Goal: Task Accomplishment & Management: Complete application form

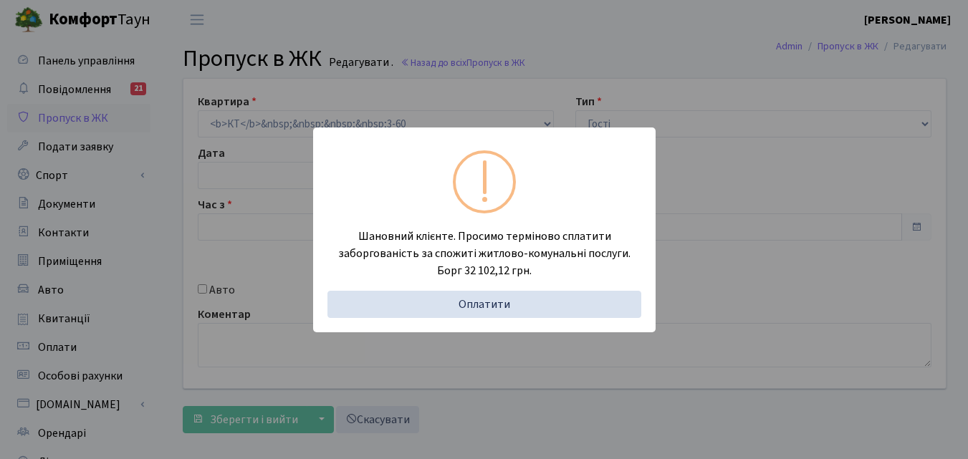
type input "17:00"
type input "18:00"
click at [162, 262] on div "Шановний клієнте. Просимо терміново сплатити заборгованість за спожиті житлово-…" at bounding box center [484, 229] width 968 height 459
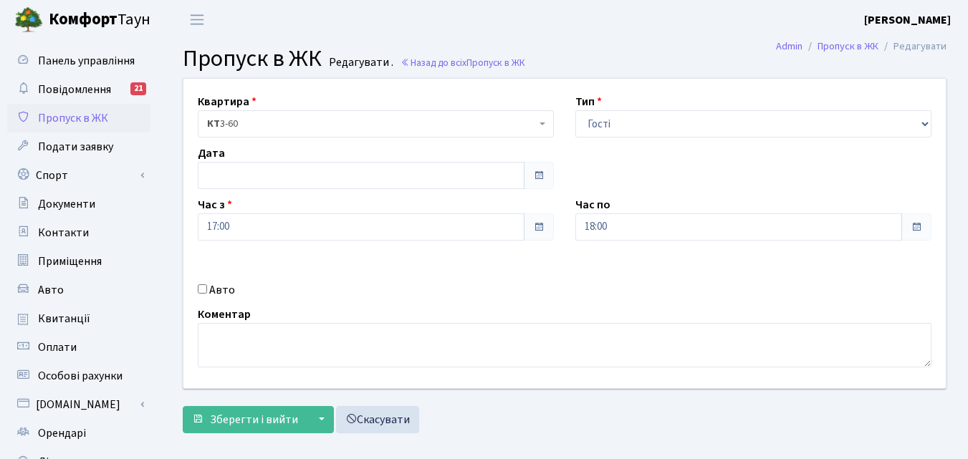
click at [662, 101] on div "Тип - Доставка Таксі Гості Сервіс" at bounding box center [754, 115] width 378 height 44
click at [650, 129] on select "- Доставка Таксі Гості Сервіс" at bounding box center [754, 123] width 356 height 27
select select "1"
click at [576, 110] on select "- Доставка Таксі Гості Сервіс" at bounding box center [754, 123] width 356 height 27
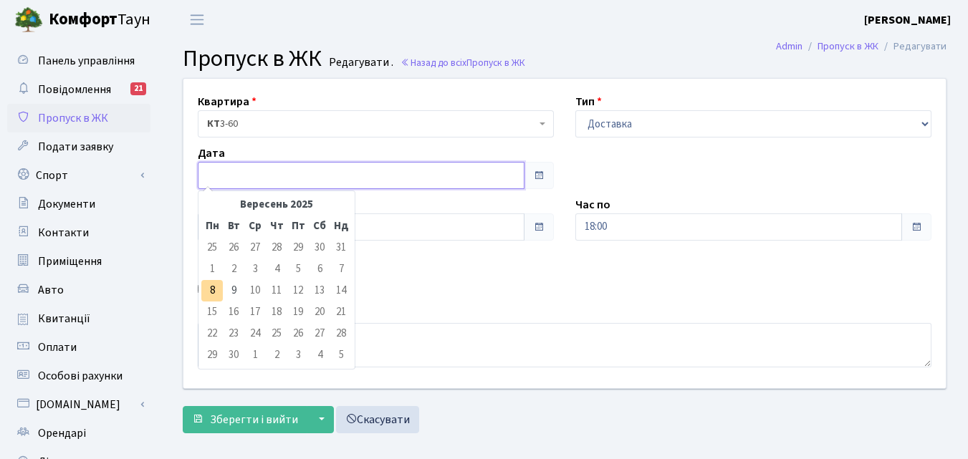
click at [383, 173] on input "text" at bounding box center [361, 175] width 327 height 27
click at [220, 290] on td "8" at bounding box center [212, 291] width 22 height 22
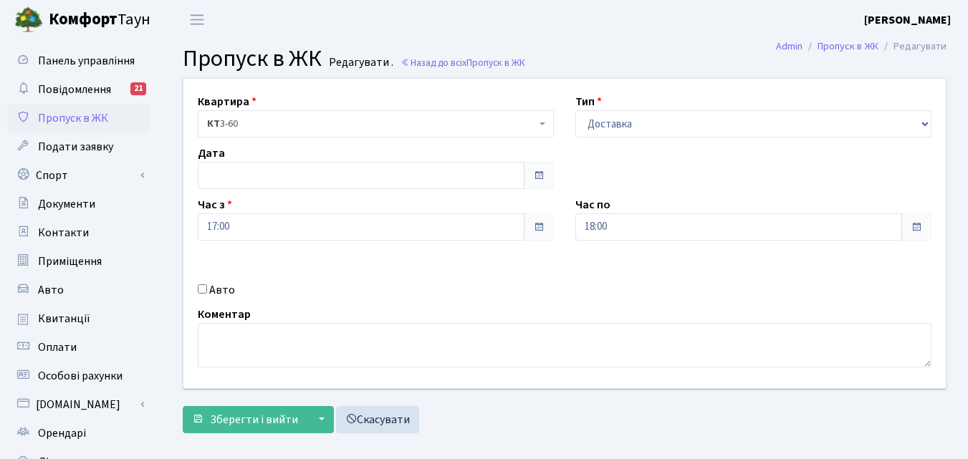
type input "[DATE]"
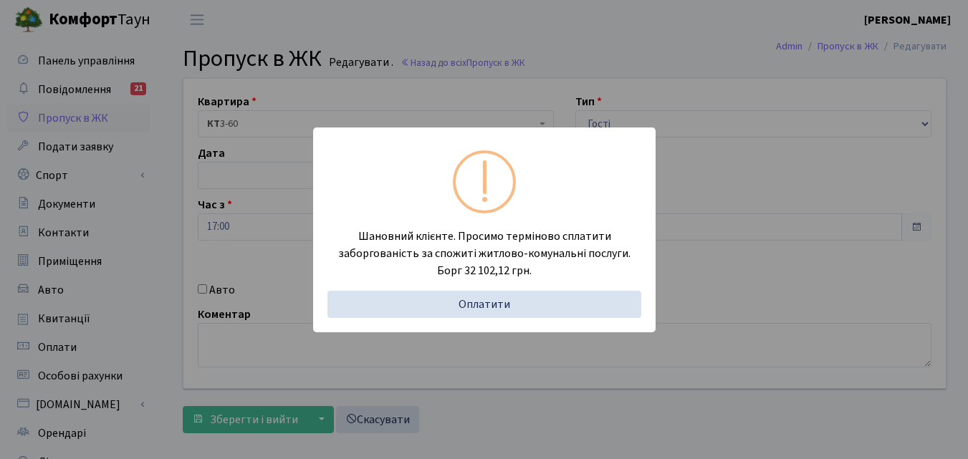
click at [158, 254] on div "Шановний клієнте. Просимо терміново сплатити заборгованість за спожиті житлово-…" at bounding box center [484, 229] width 968 height 459
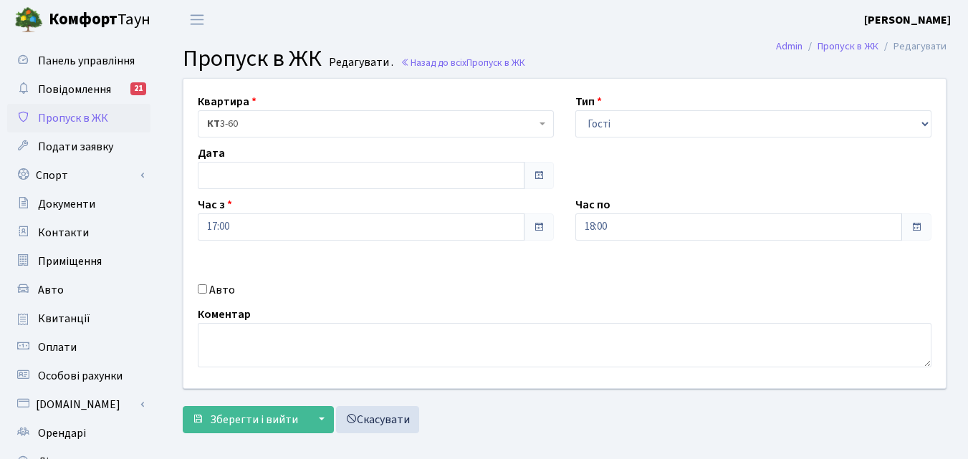
click at [158, 255] on div "Панель управління Повідомлення 21 Пропуск в ЖК Подати заявку Спорт Бронювання С…" at bounding box center [80, 324] width 161 height 570
click at [98, 118] on span "Пропуск в ЖК" at bounding box center [73, 118] width 70 height 16
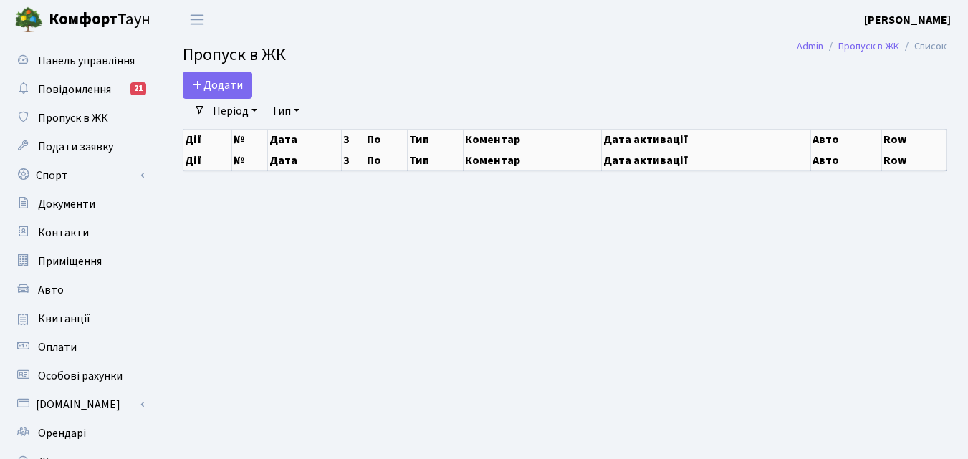
select select "25"
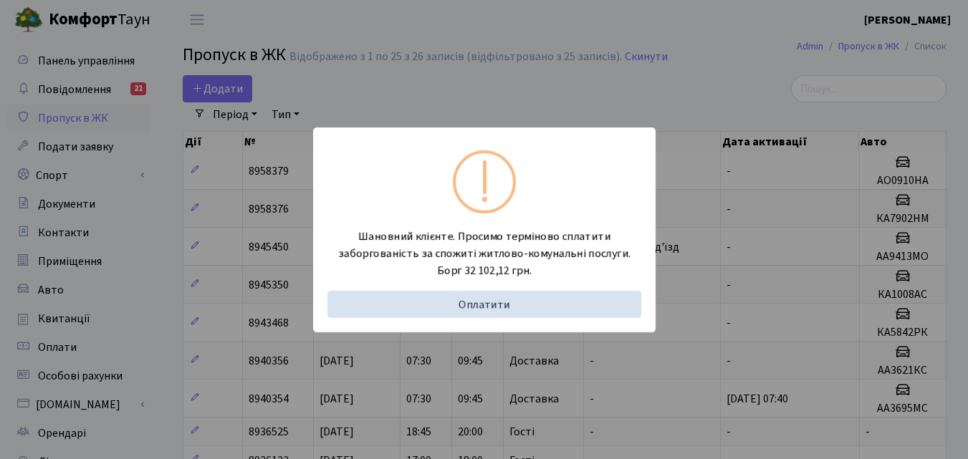
drag, startPoint x: 163, startPoint y: 214, endPoint x: 176, endPoint y: 178, distance: 38.5
click at [163, 214] on div "Шановний клієнте. Просимо терміново сплатити заборгованість за спожиті житлово-…" at bounding box center [484, 229] width 968 height 459
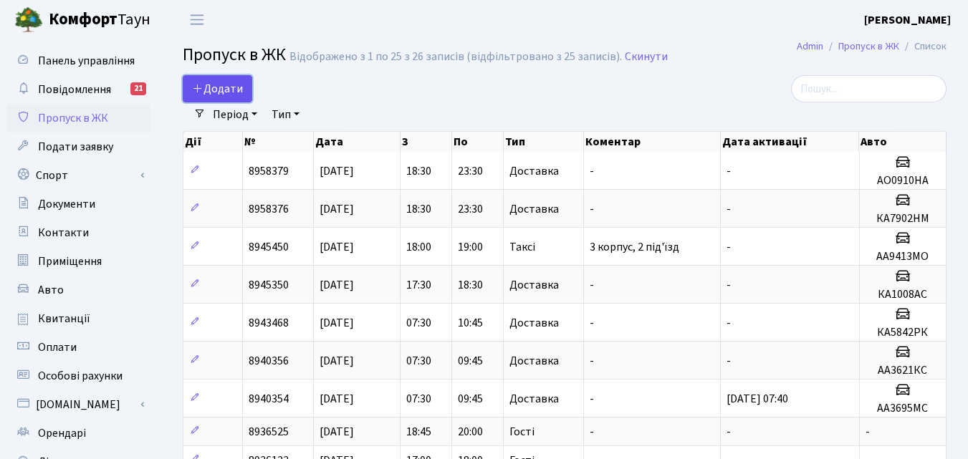
click at [206, 92] on span "Додати" at bounding box center [217, 89] width 51 height 16
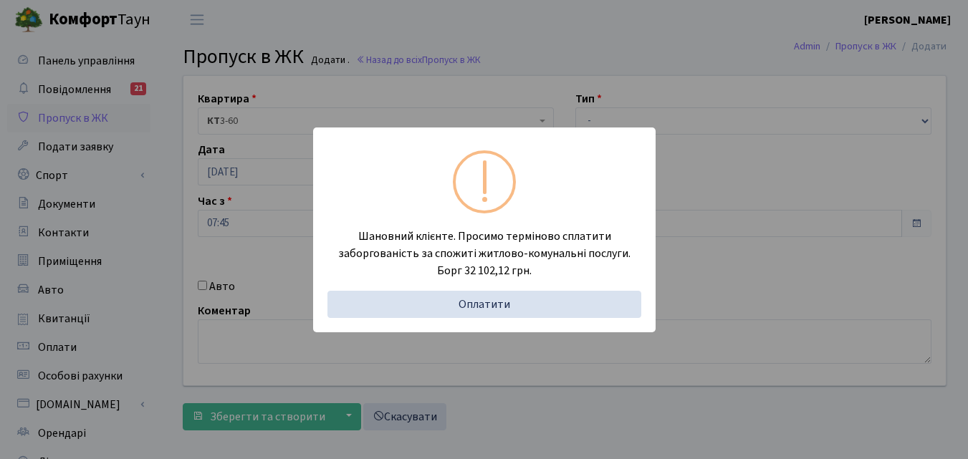
click at [143, 233] on div "Шановний клієнте. Просимо терміново сплатити заборгованість за спожиті житлово-…" at bounding box center [484, 229] width 968 height 459
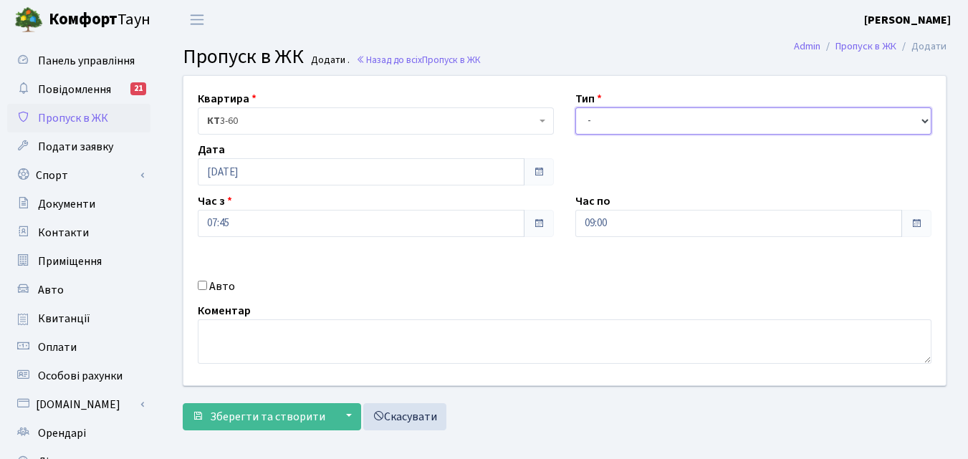
click at [629, 125] on select "- Доставка Таксі Гості Сервіс" at bounding box center [754, 121] width 356 height 27
select select "1"
click at [576, 108] on select "- Доставка Таксі Гості Сервіс" at bounding box center [754, 121] width 356 height 27
click at [206, 285] on input "Авто" at bounding box center [202, 285] width 9 height 9
checkbox input "true"
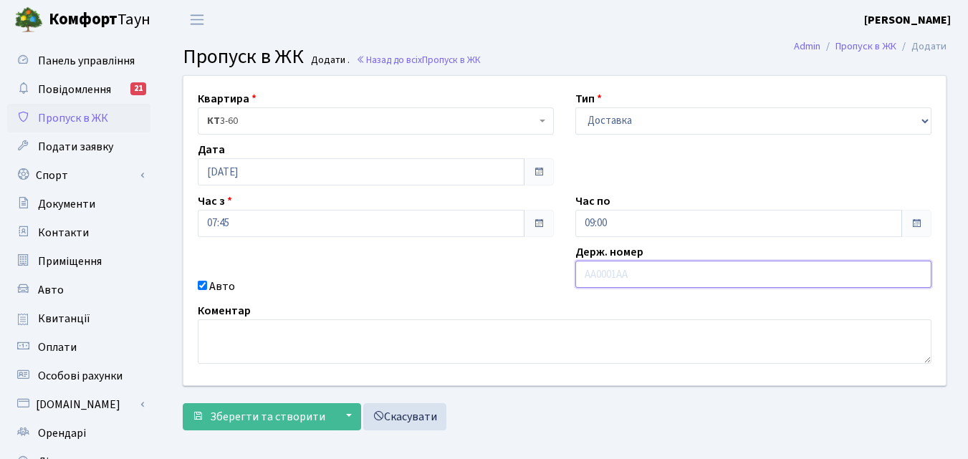
paste input "АА3695МС"
type input "АА3695МС"
click at [621, 219] on input "09:00" at bounding box center [739, 223] width 327 height 27
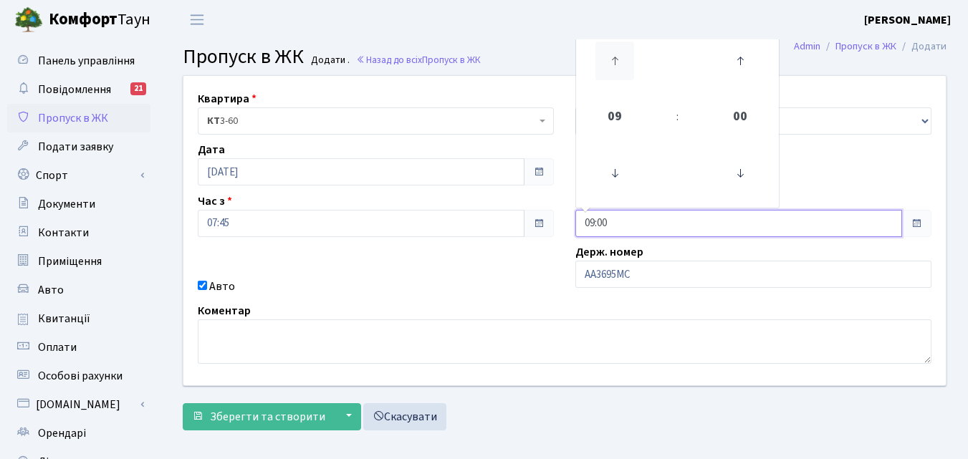
click at [614, 53] on icon at bounding box center [615, 61] width 39 height 39
type input "13:00"
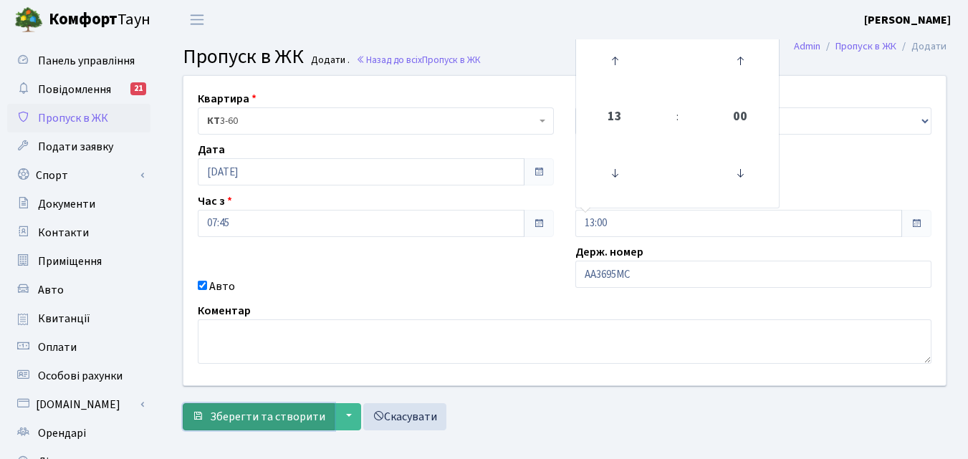
click at [270, 413] on span "Зберегти та створити" at bounding box center [267, 417] width 115 height 16
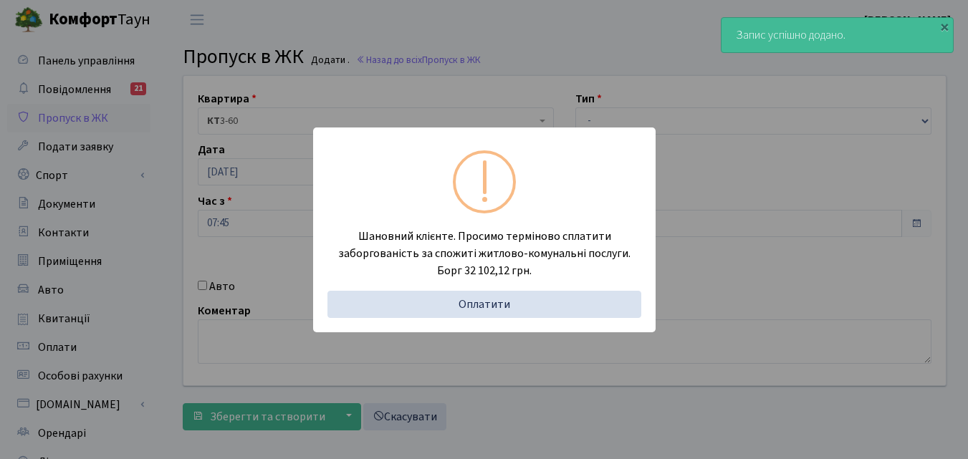
click at [153, 311] on div "Шановний клієнте. Просимо терміново сплатити заборгованість за спожиті житлово-…" at bounding box center [484, 229] width 968 height 459
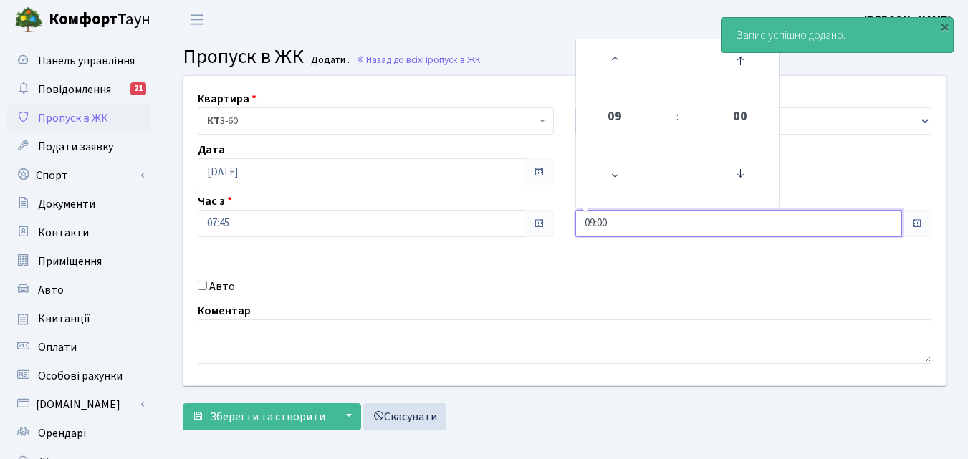
click at [621, 220] on input "09:00" at bounding box center [739, 223] width 327 height 27
click at [611, 61] on icon at bounding box center [615, 61] width 39 height 39
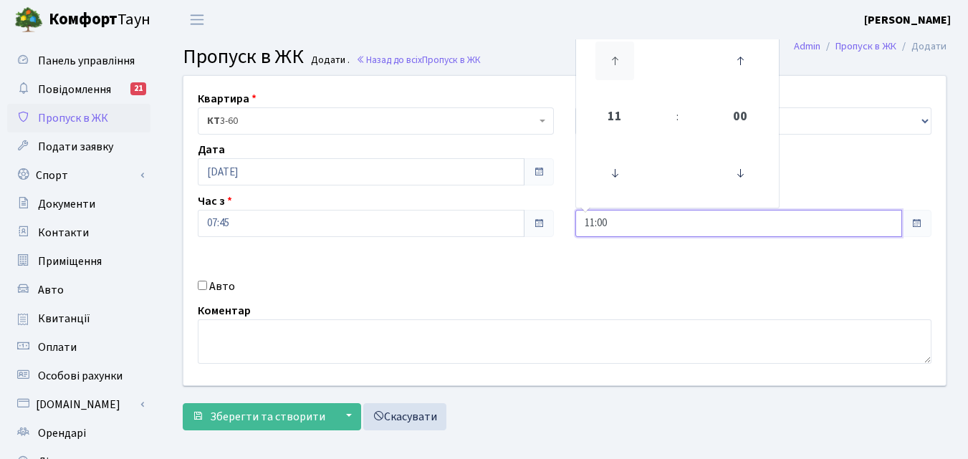
click at [611, 61] on icon at bounding box center [615, 61] width 39 height 39
type input "13:00"
click at [145, 237] on link "Контакти" at bounding box center [78, 233] width 143 height 29
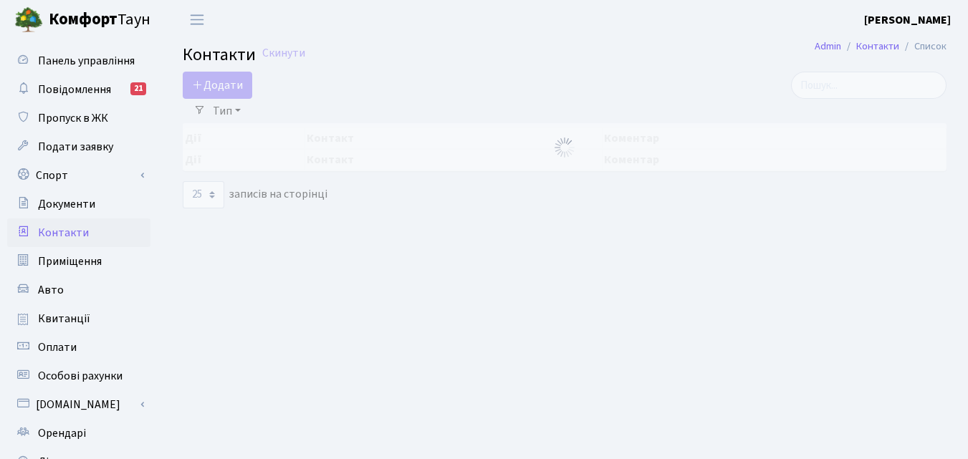
select select "25"
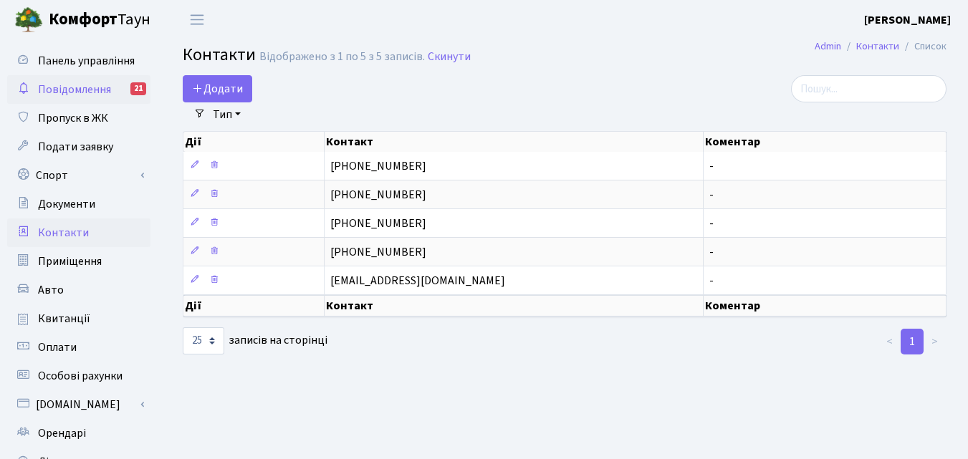
click at [75, 87] on span "Повідомлення" at bounding box center [74, 90] width 73 height 16
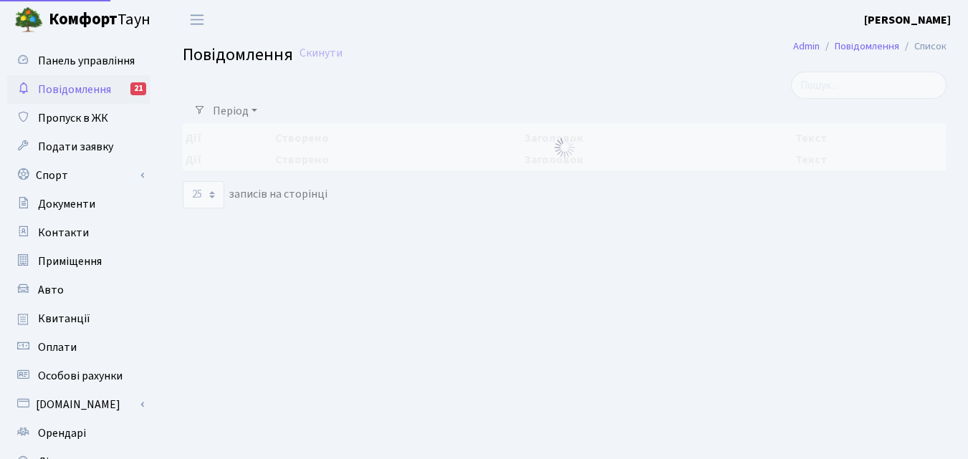
select select "25"
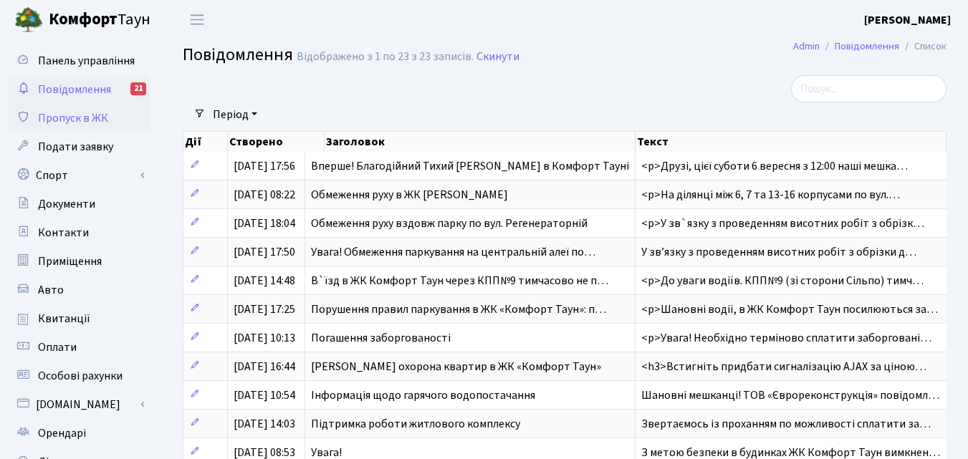
click at [108, 120] on link "Пропуск в ЖК" at bounding box center [78, 118] width 143 height 29
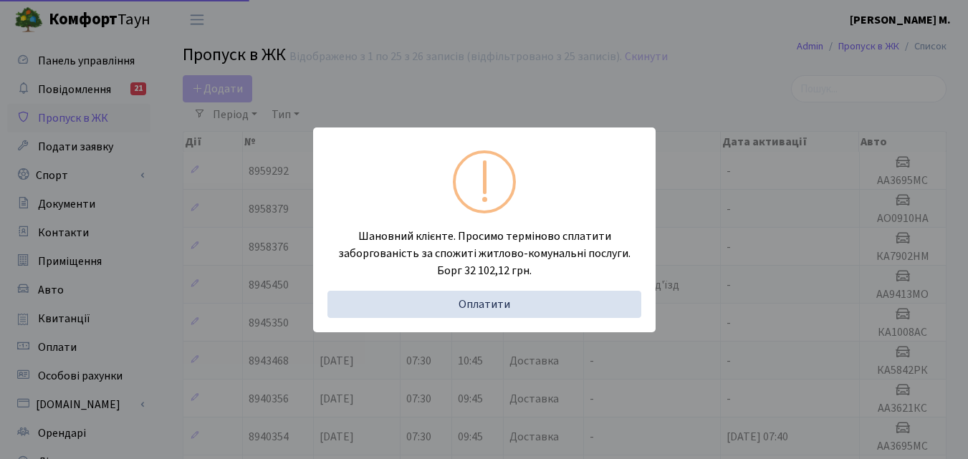
select select "25"
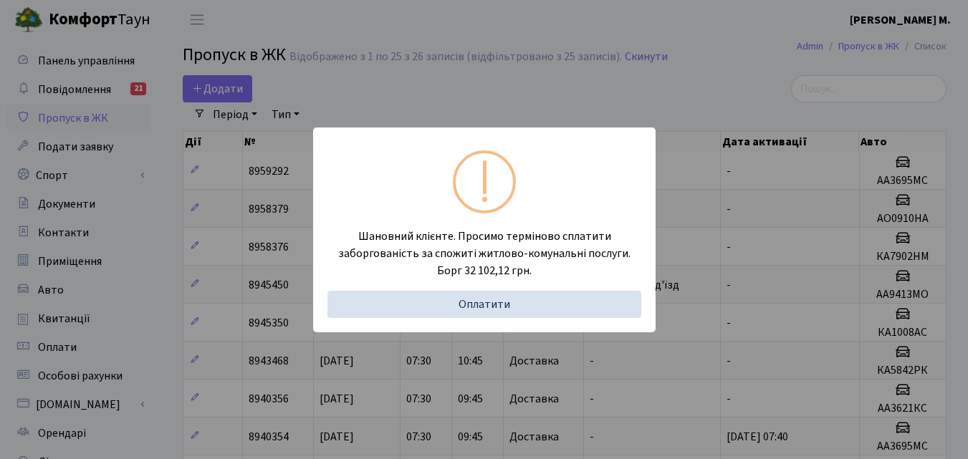
drag, startPoint x: 449, startPoint y: 100, endPoint x: 292, endPoint y: 93, distance: 157.1
click at [447, 100] on div "Шановний клієнте. Просимо терміново сплатити заборгованість за спожиті житлово-…" at bounding box center [484, 229] width 968 height 459
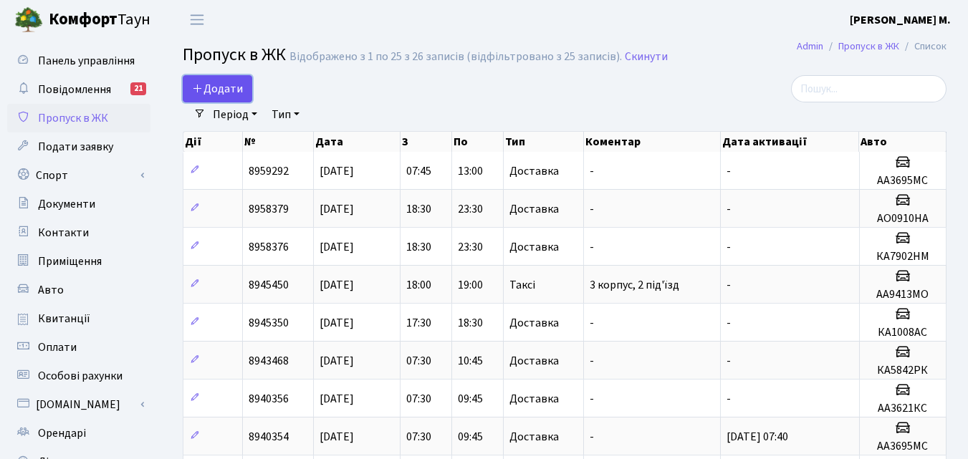
click at [227, 91] on span "Додати" at bounding box center [217, 89] width 51 height 16
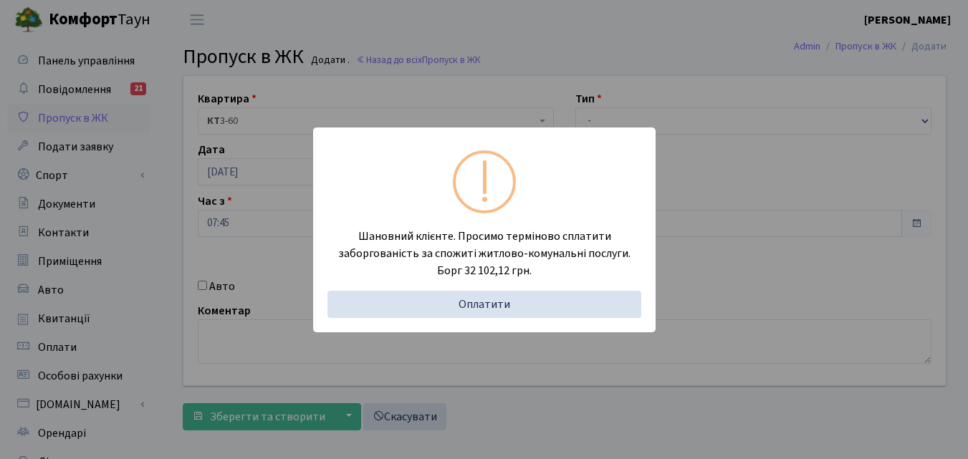
click at [170, 251] on div "Шановний клієнте. Просимо терміново сплатити заборгованість за спожиті житлово-…" at bounding box center [484, 229] width 968 height 459
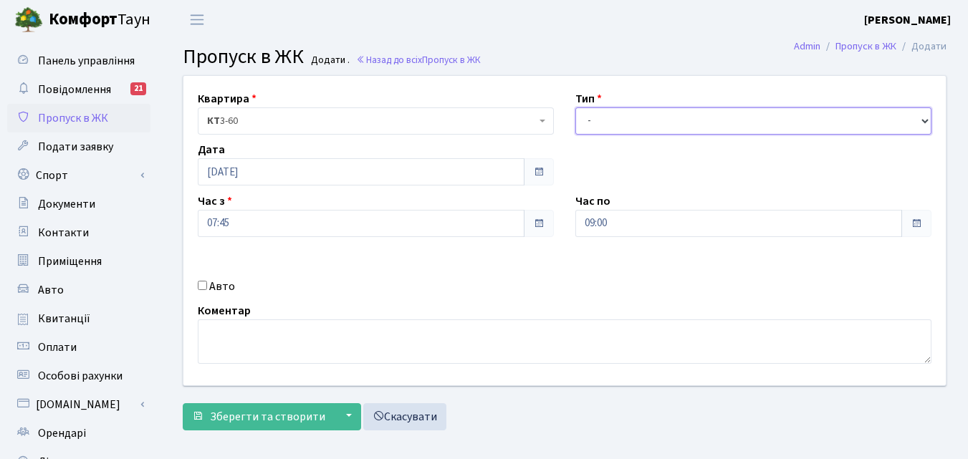
click at [757, 114] on select "- Доставка Таксі Гості Сервіс" at bounding box center [754, 121] width 356 height 27
select select "1"
click at [576, 108] on select "- Доставка Таксі Гості Сервіс" at bounding box center [754, 121] width 356 height 27
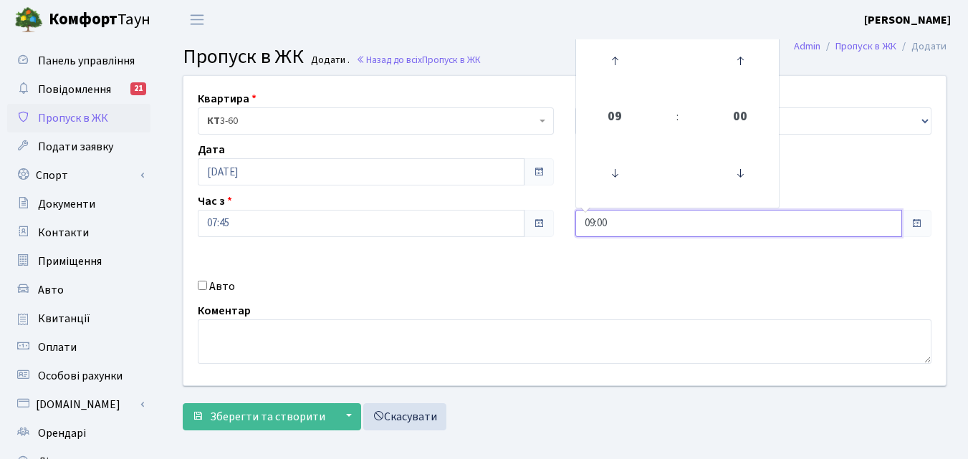
click at [632, 227] on input "09:00" at bounding box center [739, 223] width 327 height 27
click at [616, 67] on icon at bounding box center [615, 61] width 39 height 39
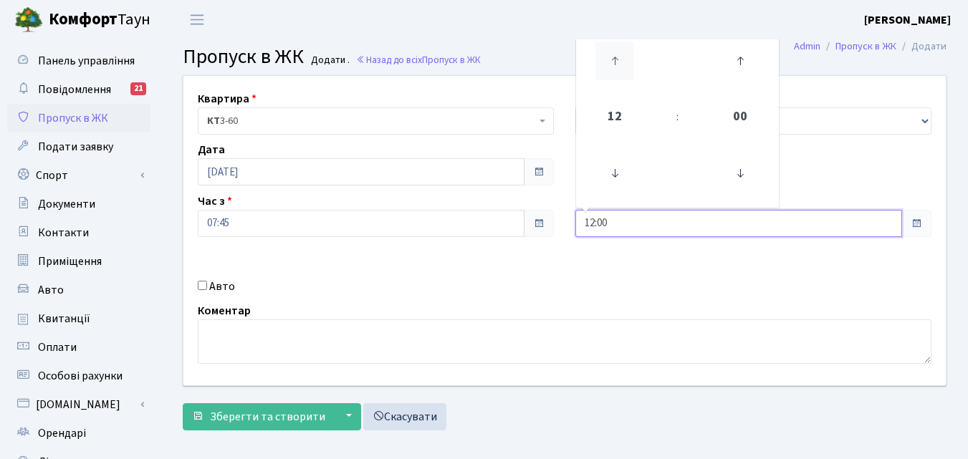
type input "13:00"
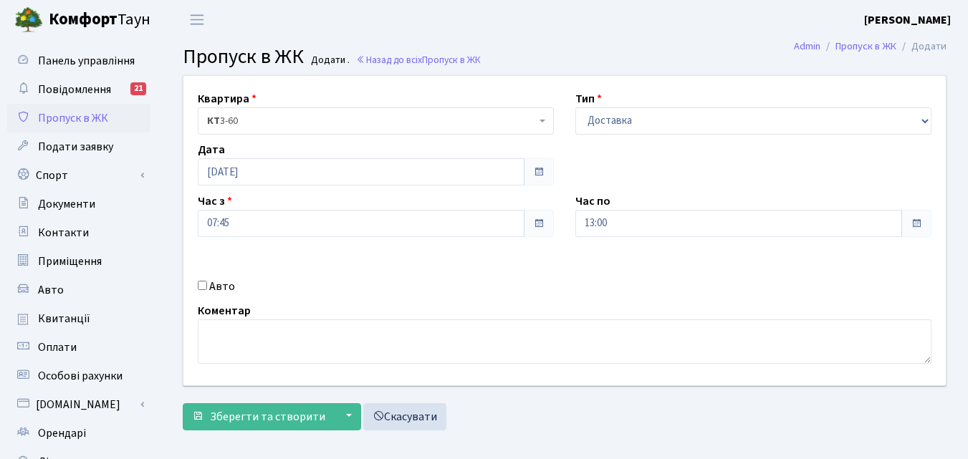
click at [204, 284] on input "Авто" at bounding box center [202, 285] width 9 height 9
checkbox input "true"
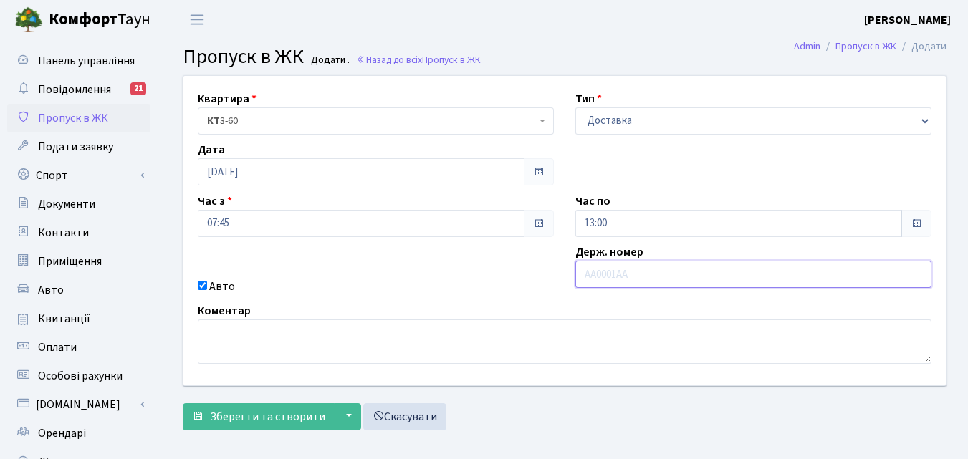
paste input "АА3621КС"
type input "АА3621КС"
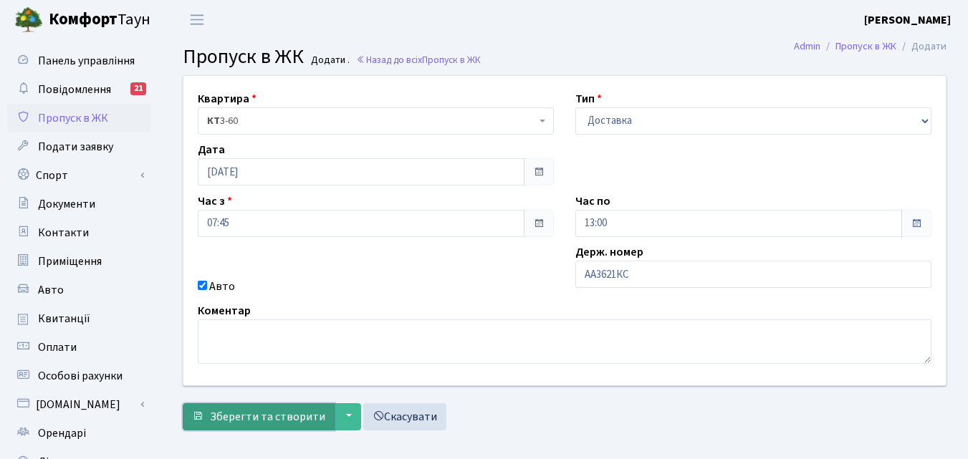
click at [270, 412] on span "Зберегти та створити" at bounding box center [267, 417] width 115 height 16
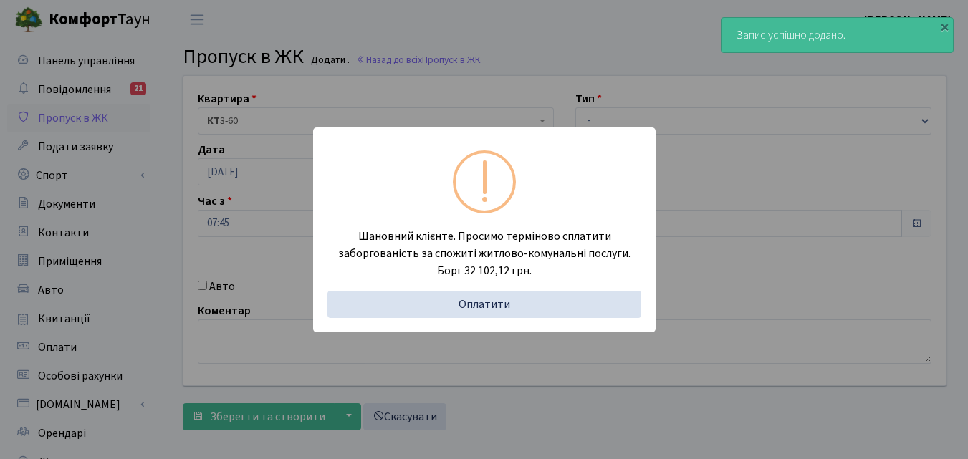
click at [219, 253] on div "Шановний клієнте. Просимо терміново сплатити заборгованість за спожиті житлово-…" at bounding box center [484, 229] width 968 height 459
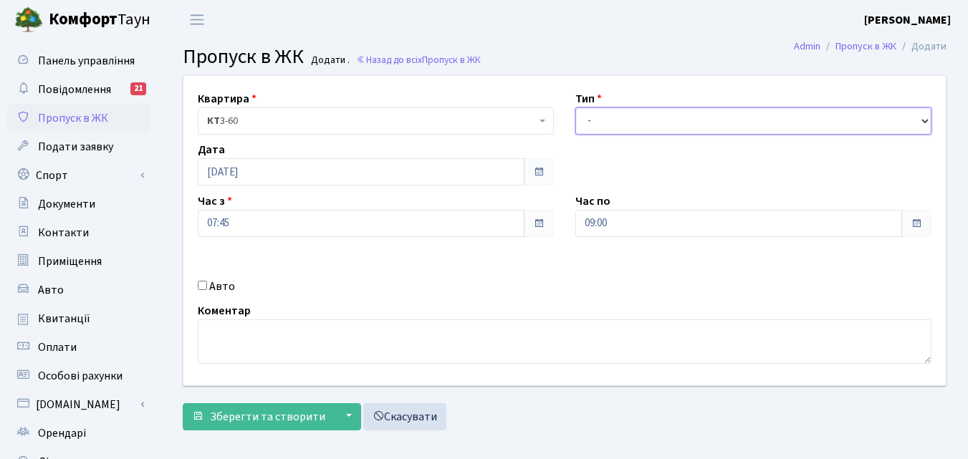
click at [626, 120] on select "- Доставка Таксі Гості Сервіс" at bounding box center [754, 121] width 356 height 27
select select "1"
click at [576, 108] on select "- Доставка Таксі Гості Сервіс" at bounding box center [754, 121] width 356 height 27
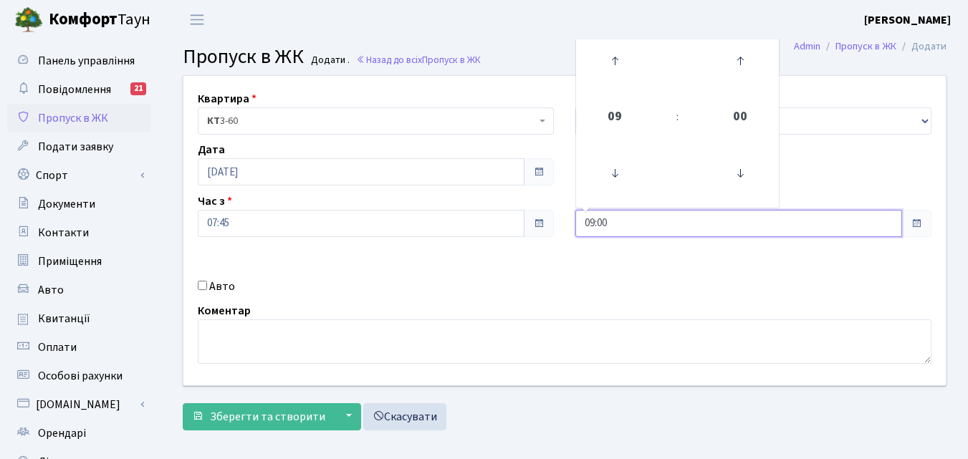
click at [622, 218] on input "09:00" at bounding box center [739, 223] width 327 height 27
click at [611, 63] on icon at bounding box center [615, 61] width 39 height 39
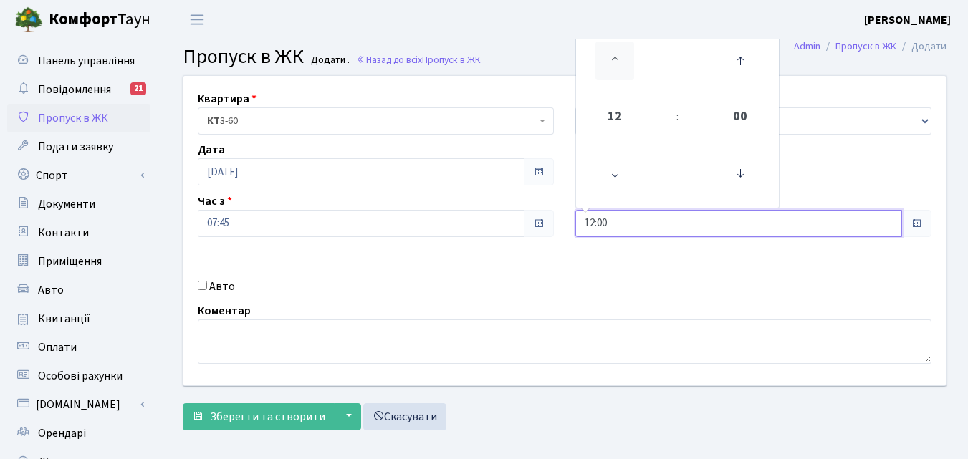
type input "13:00"
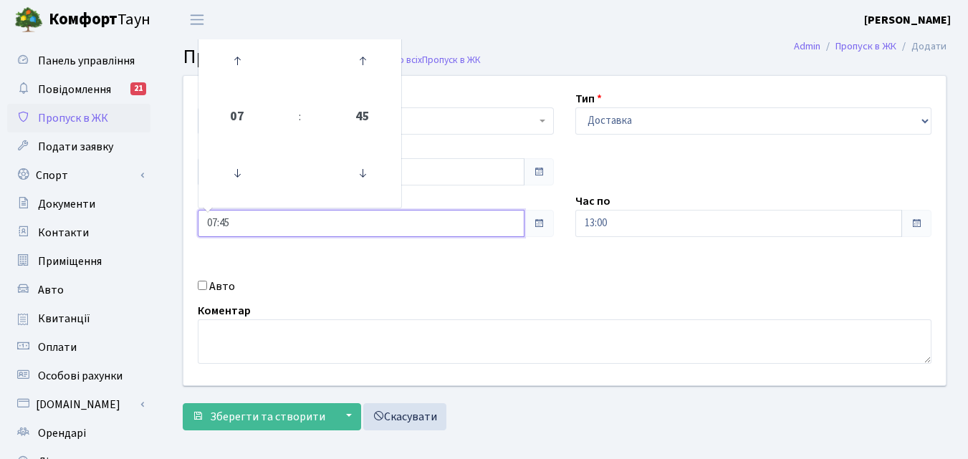
click at [333, 216] on input "07:45" at bounding box center [361, 223] width 327 height 27
click at [169, 259] on div "Квартира <b>КТ</b>&nbsp;&nbsp;&nbsp;&nbsp;3-60 КТ 3-60 Тип - Доставка Таксі Гос…" at bounding box center [564, 256] width 807 height 363
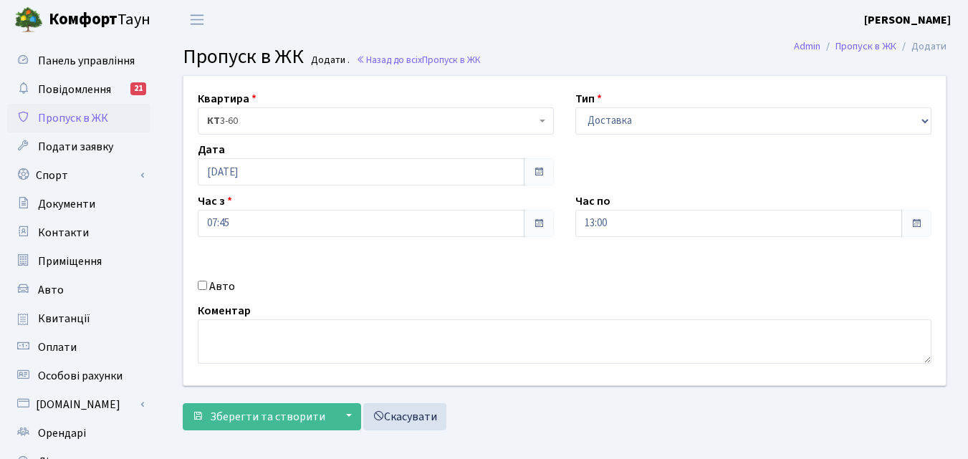
click at [200, 286] on input "Авто" at bounding box center [202, 285] width 9 height 9
checkbox input "true"
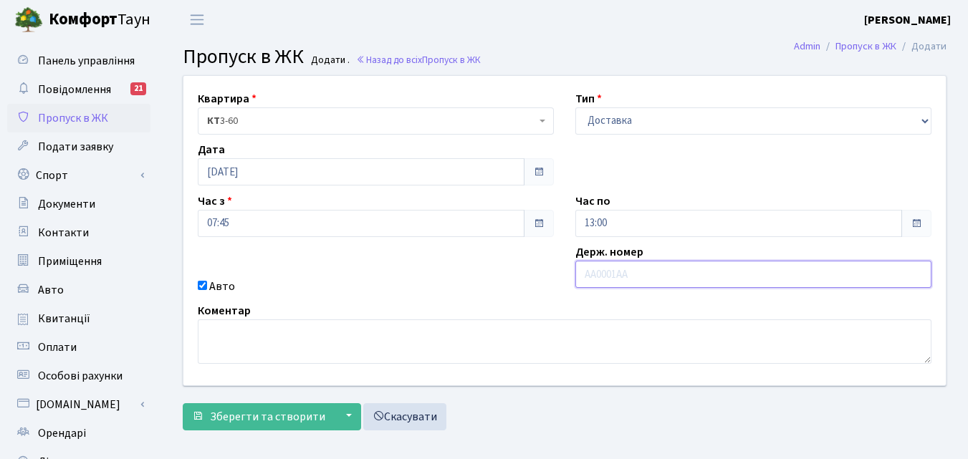
paste input "АА3865МХ"
type input "АА3865МХ"
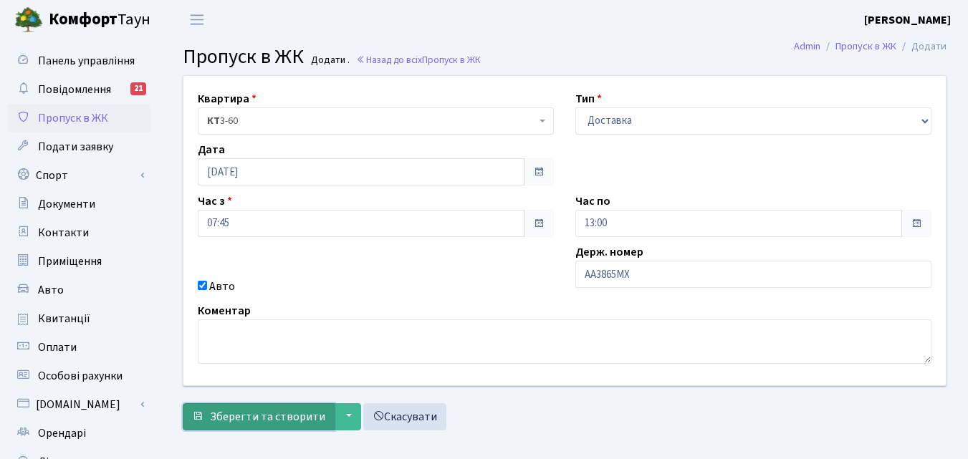
click at [287, 416] on span "Зберегти та створити" at bounding box center [267, 417] width 115 height 16
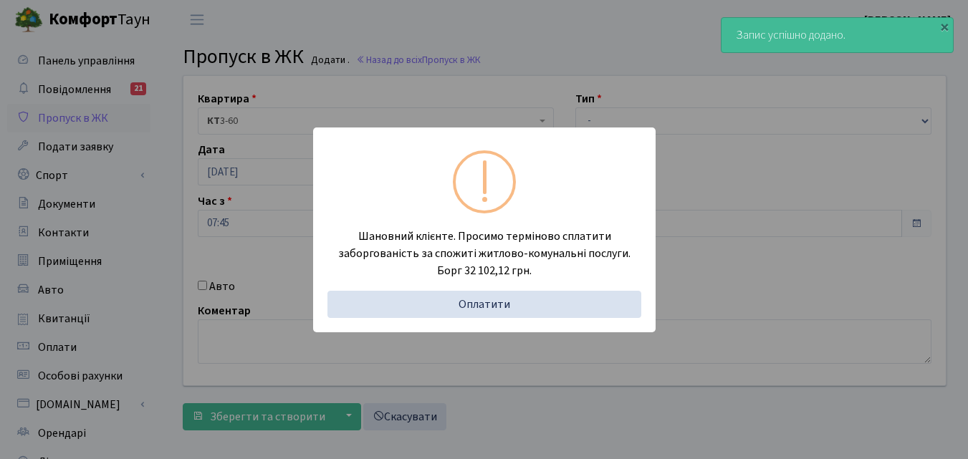
drag, startPoint x: 166, startPoint y: 245, endPoint x: 506, endPoint y: 117, distance: 363.8
click at [166, 244] on div "Шановний клієнте. Просимо терміново сплатити заборгованість за спожиті житлово-…" at bounding box center [484, 229] width 968 height 459
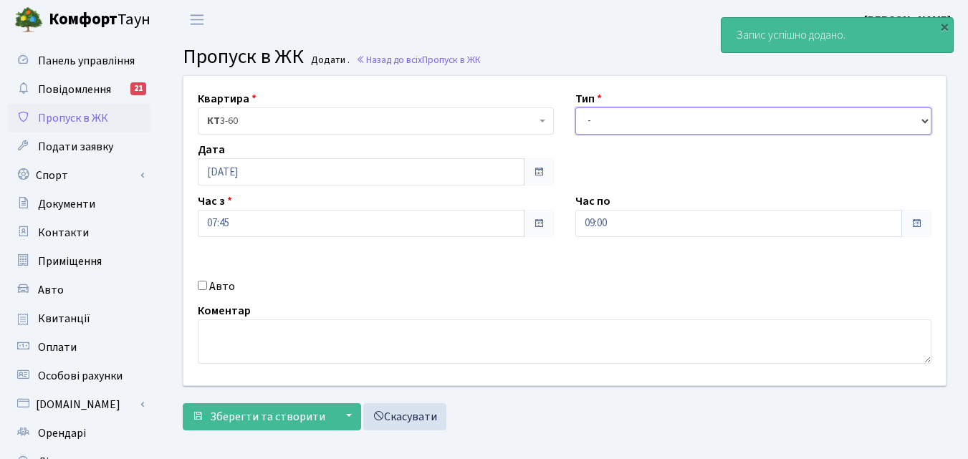
drag, startPoint x: 669, startPoint y: 115, endPoint x: 664, endPoint y: 125, distance: 11.9
click at [669, 115] on select "- Доставка Таксі Гості Сервіс" at bounding box center [754, 121] width 356 height 27
select select "2"
click at [576, 108] on select "- Доставка Таксі Гості Сервіс" at bounding box center [754, 121] width 356 height 27
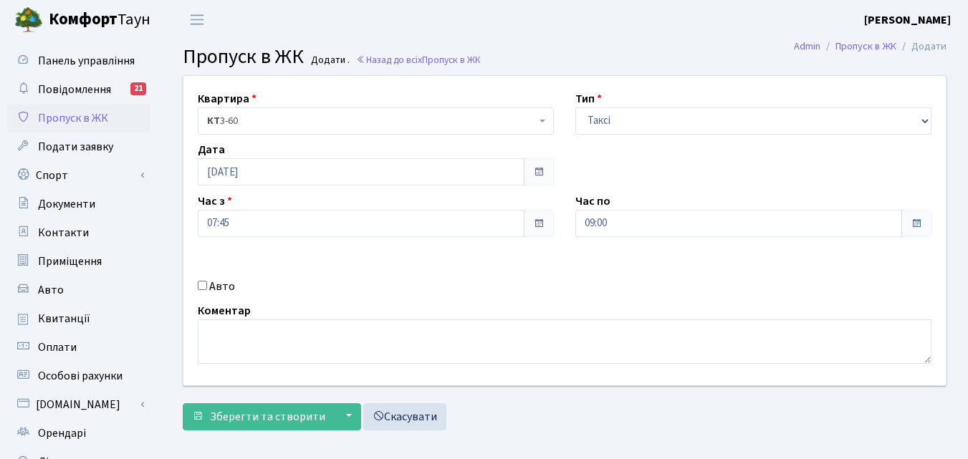
click at [202, 288] on input "Авто" at bounding box center [202, 285] width 9 height 9
checkbox input "true"
click at [690, 223] on input "09:00" at bounding box center [739, 223] width 327 height 27
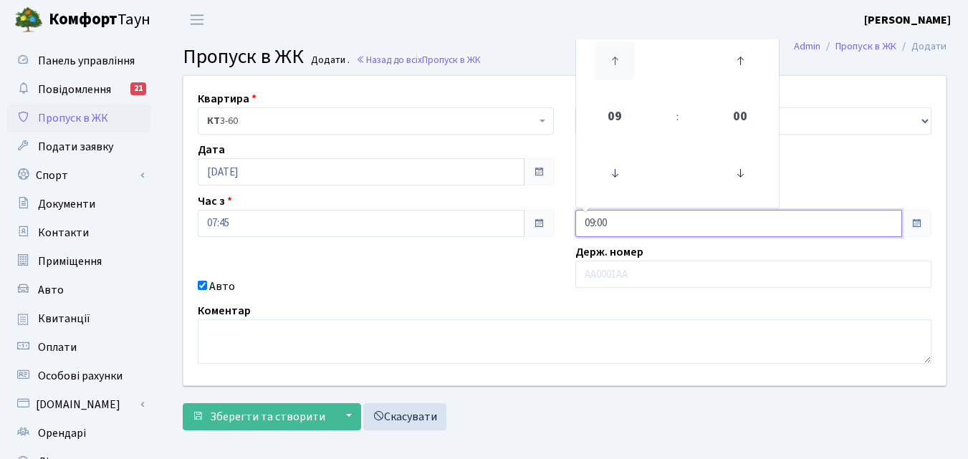
click at [613, 68] on icon at bounding box center [615, 61] width 39 height 39
type input "13:00"
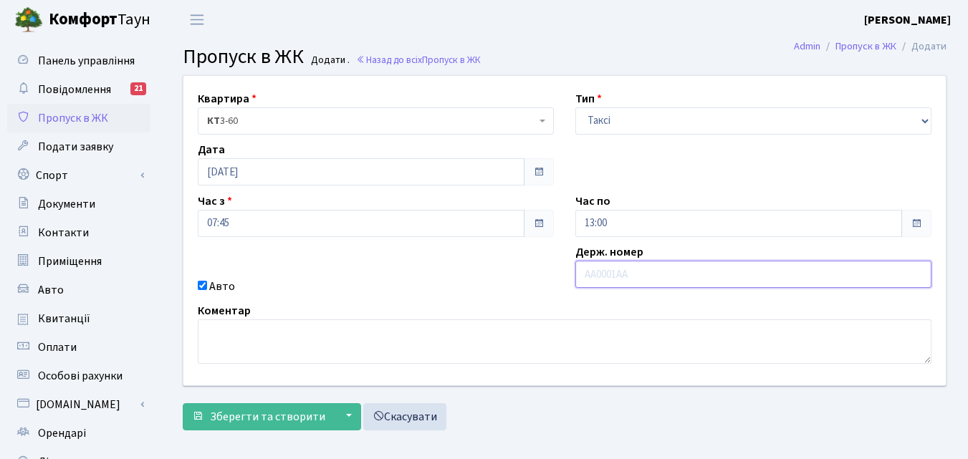
click at [602, 277] on input "text" at bounding box center [754, 274] width 356 height 27
paste input "АА6437АТ"
type input "АА6437АТ"
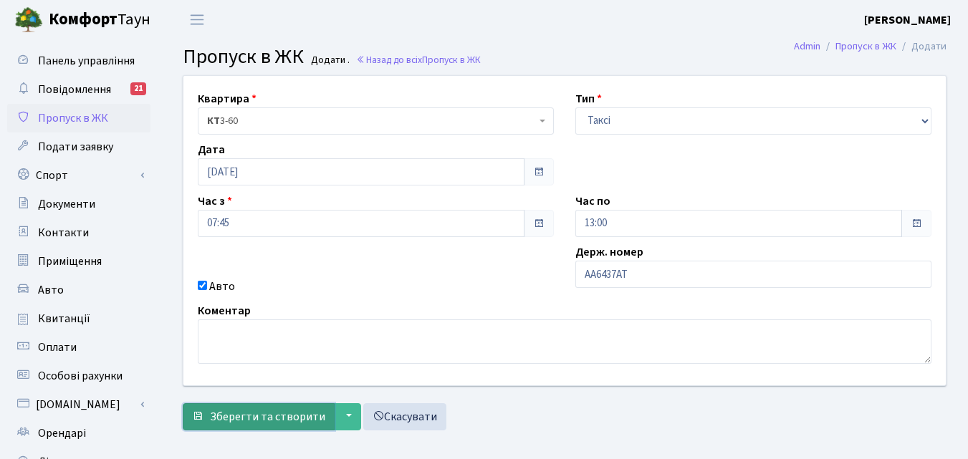
click at [260, 424] on span "Зберегти та створити" at bounding box center [267, 417] width 115 height 16
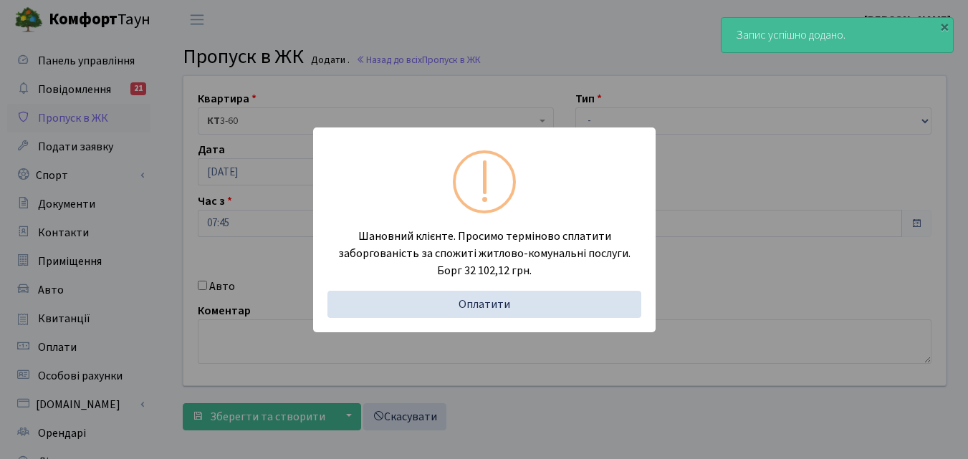
click at [138, 210] on div "Шановний клієнте. Просимо терміново сплатити заборгованість за спожиті житлово-…" at bounding box center [484, 229] width 968 height 459
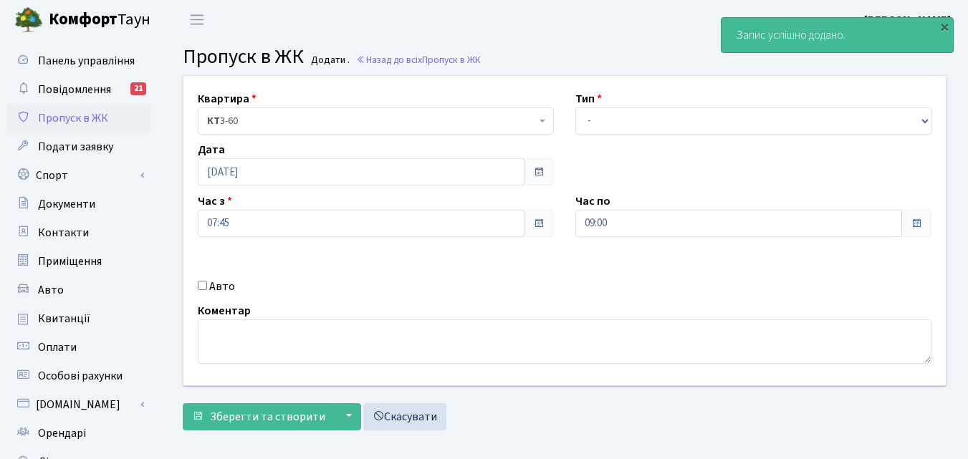
click at [65, 117] on span "Пропуск в ЖК" at bounding box center [73, 118] width 70 height 16
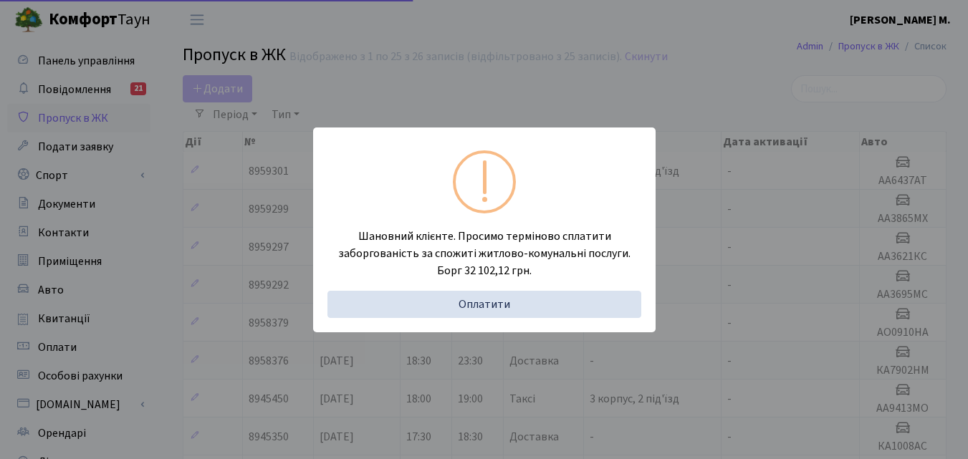
select select "25"
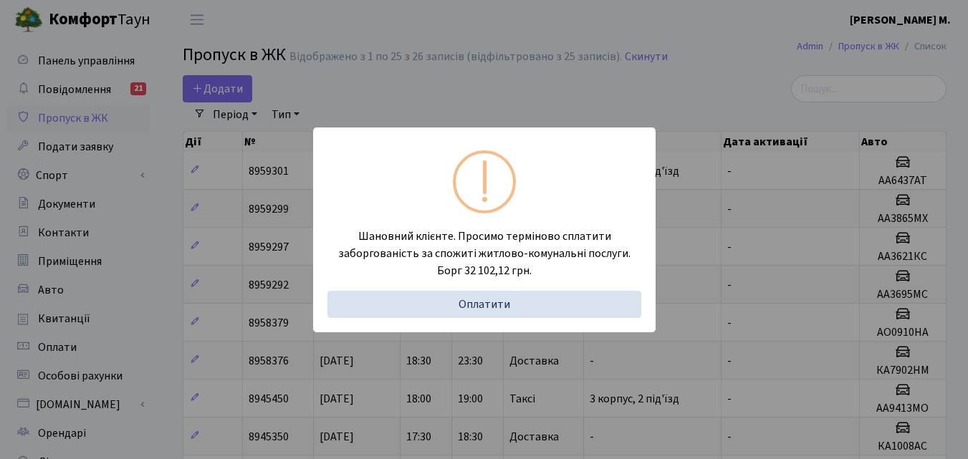
click at [148, 195] on div "Шановний клієнте. Просимо терміново сплатити заборгованість за спожиті житлово-…" at bounding box center [484, 229] width 968 height 459
